Goal: Transaction & Acquisition: Purchase product/service

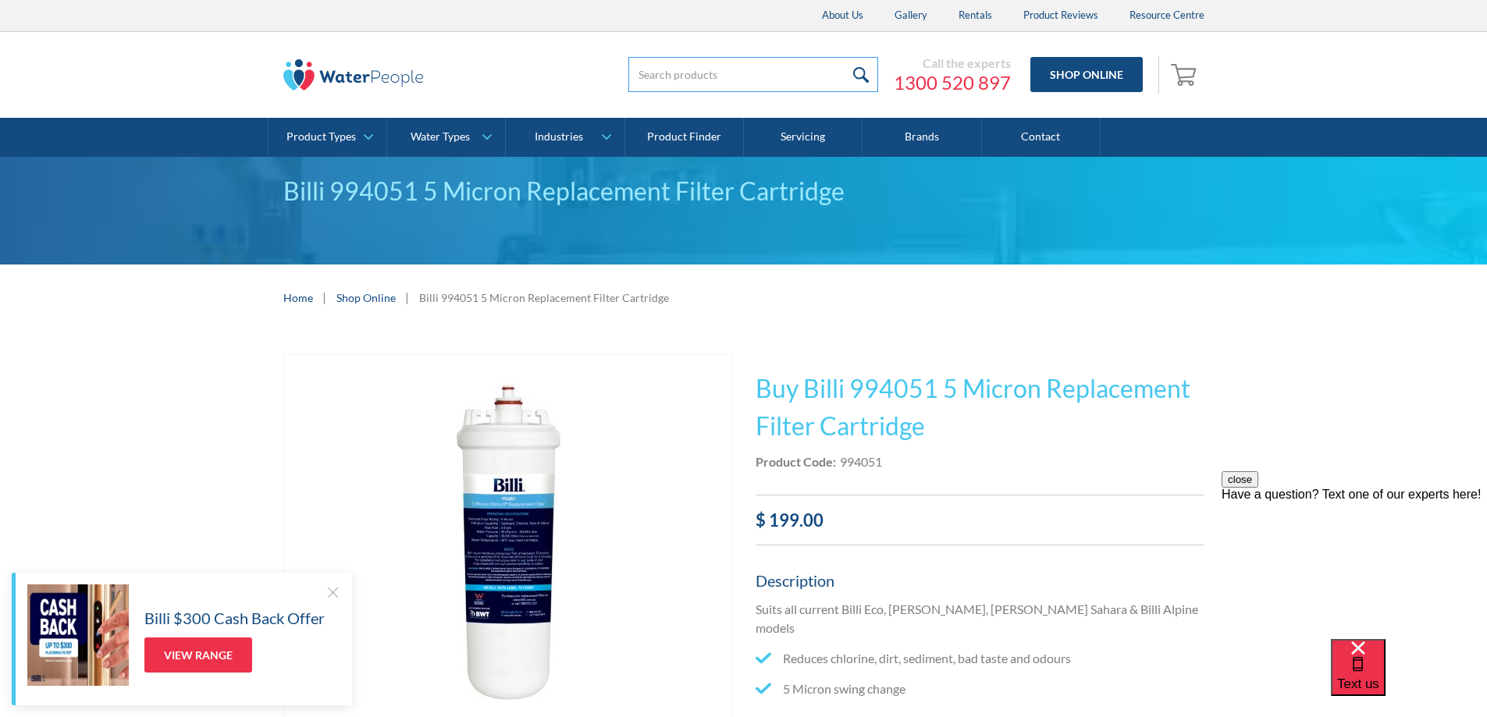
click at [801, 73] on input "search" at bounding box center [753, 74] width 250 height 35
type input "doulton"
click at [845, 57] on input "submit" at bounding box center [862, 74] width 34 height 35
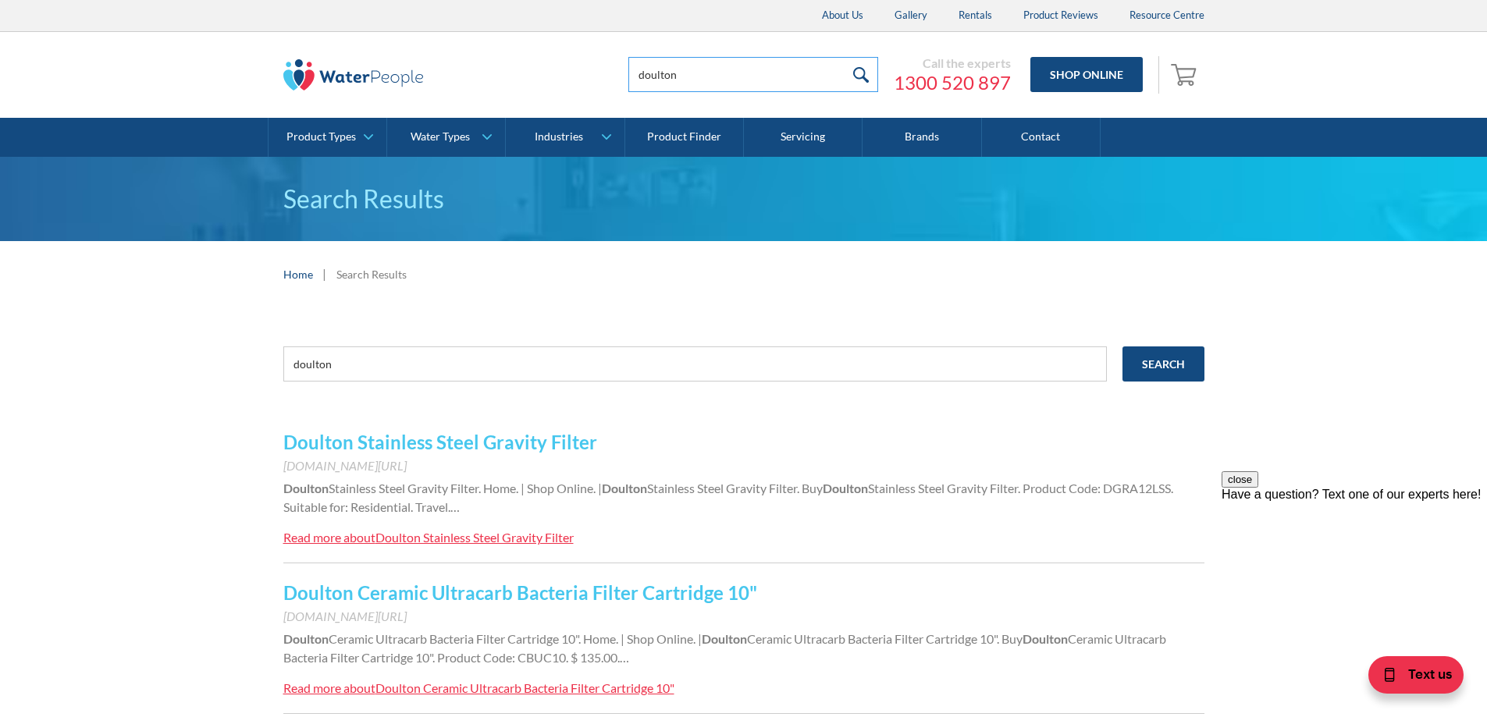
click at [744, 72] on input "doulton" at bounding box center [753, 74] width 250 height 35
click at [1095, 77] on link "Shop Online" at bounding box center [1087, 74] width 112 height 35
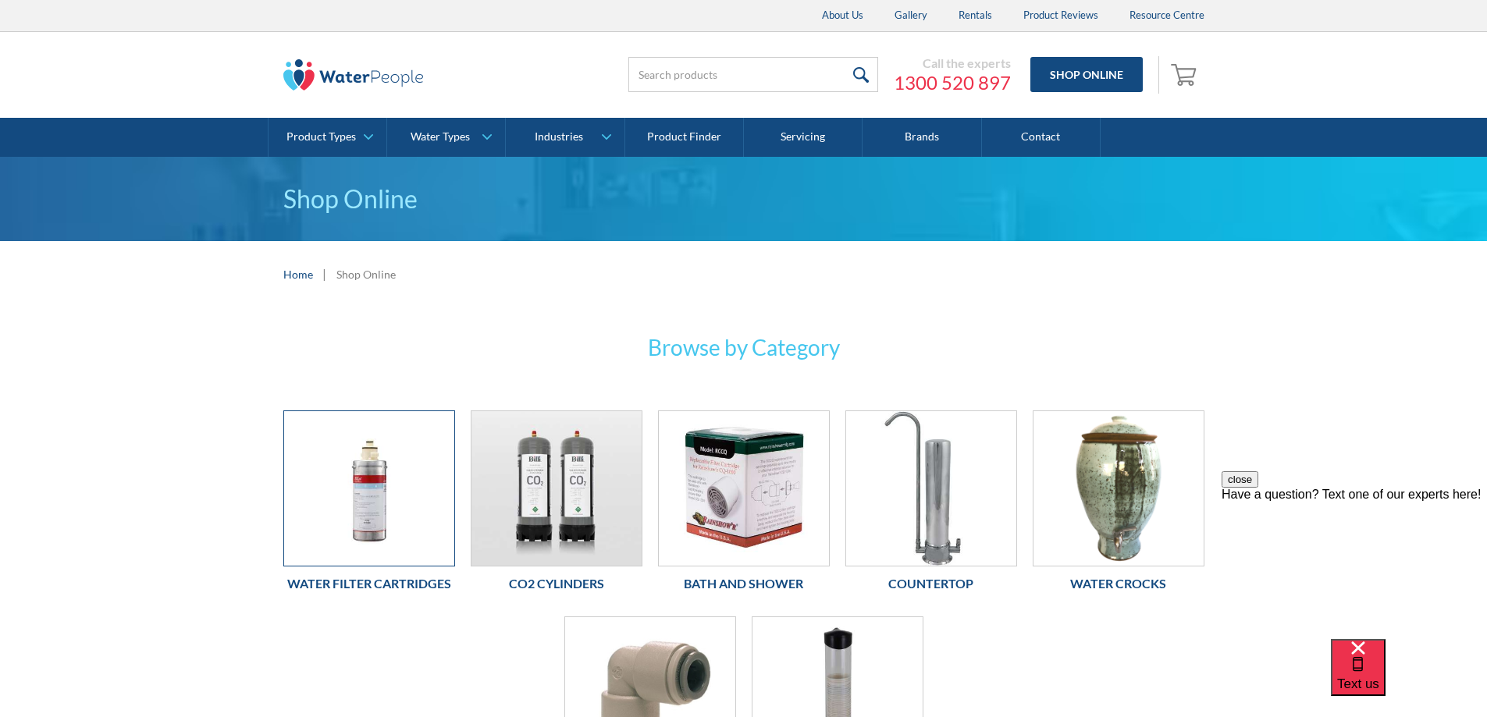
click at [403, 525] on img at bounding box center [369, 488] width 170 height 155
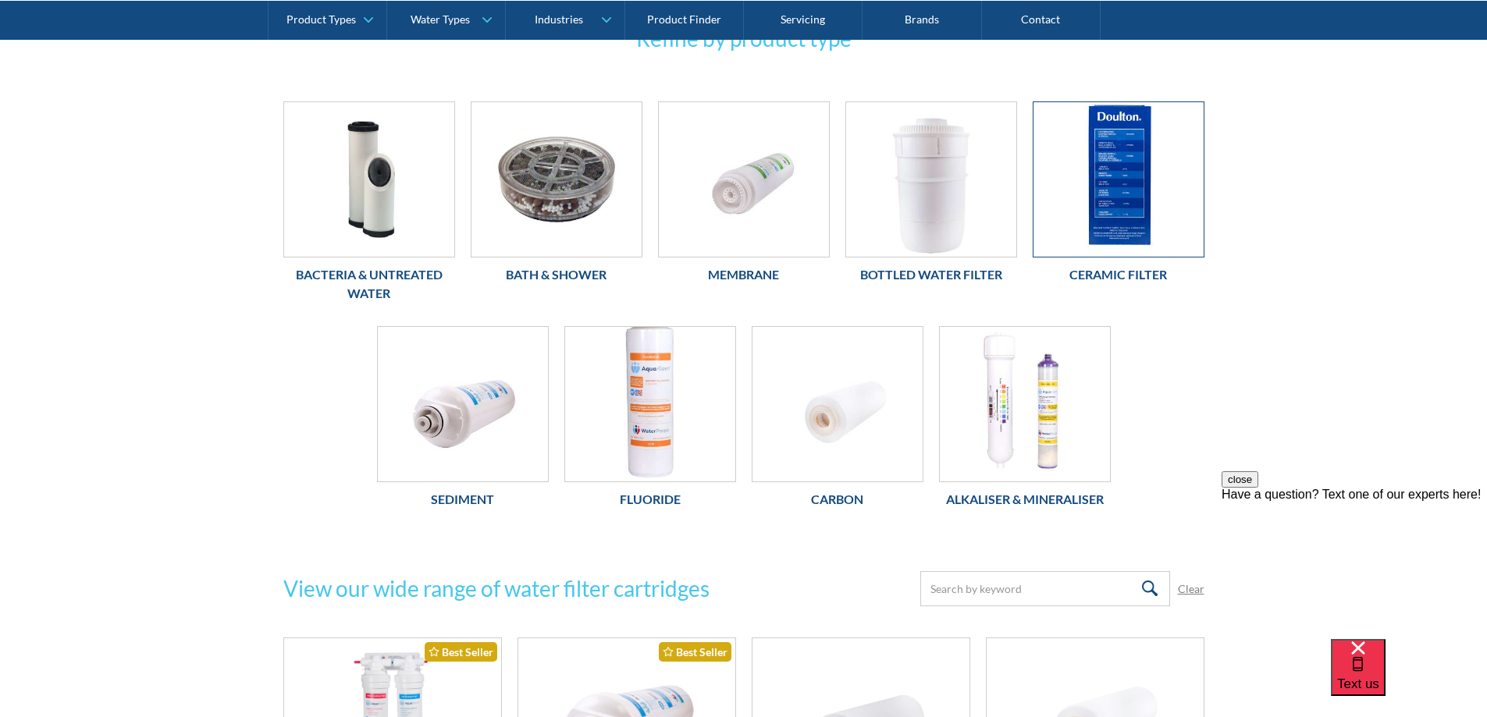
click at [1119, 188] on img at bounding box center [1119, 179] width 170 height 155
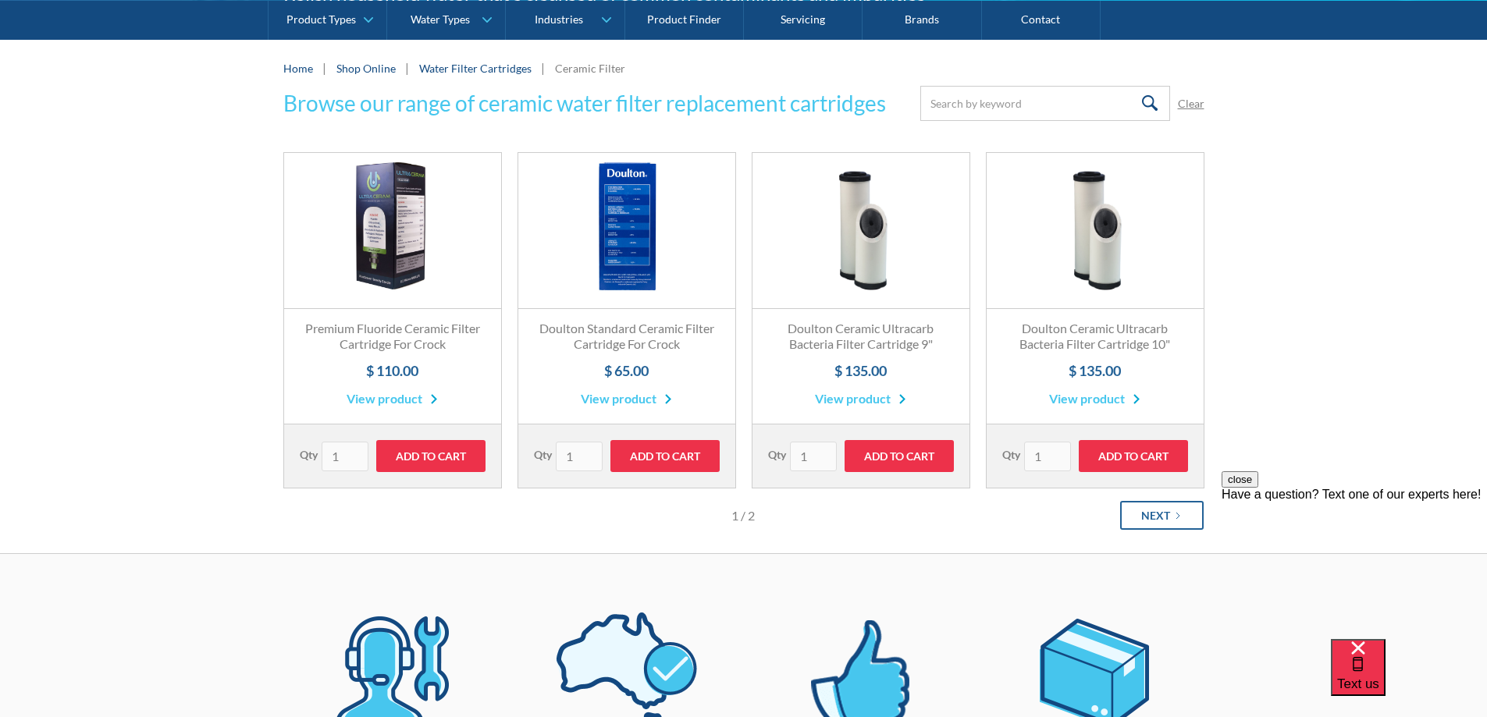
click at [1177, 512] on icon "Next Page" at bounding box center [1177, 515] width 9 height 9
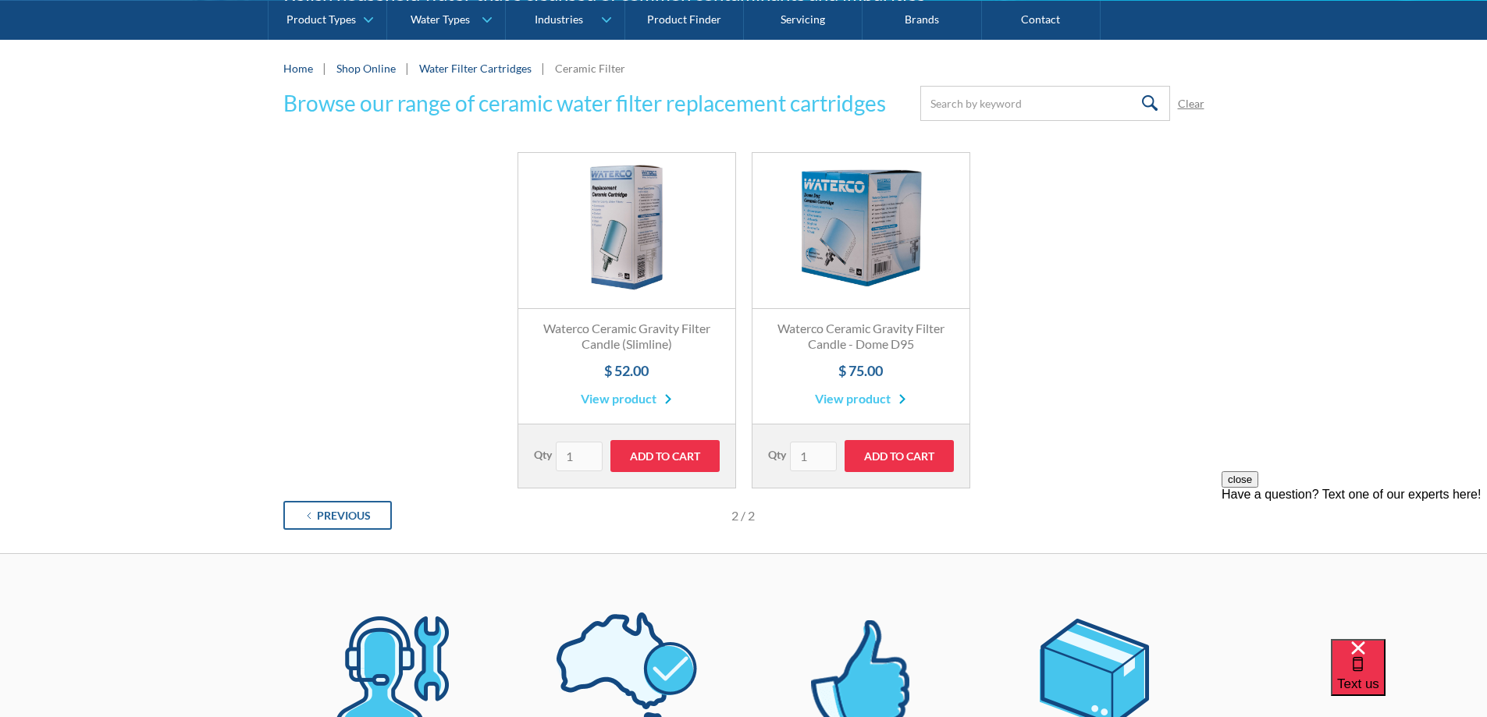
click at [374, 510] on link "Previous" at bounding box center [337, 515] width 109 height 29
